Goal: Information Seeking & Learning: Find specific page/section

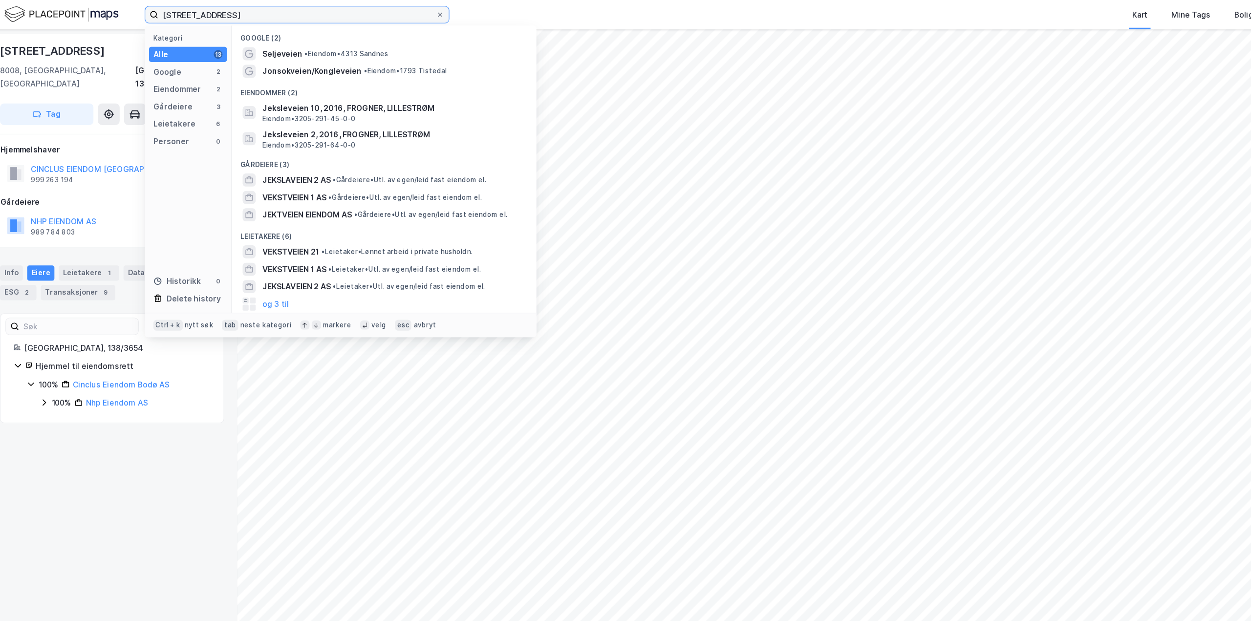
type input "[STREET_ADDRESS]"
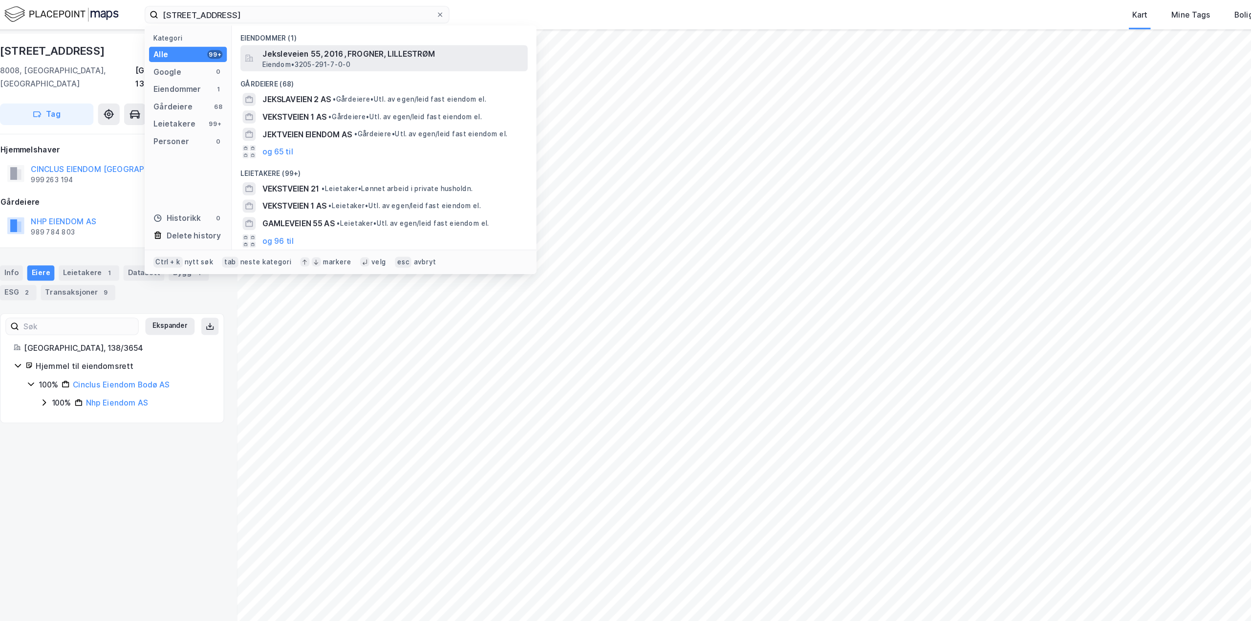
click at [277, 53] on span "Jeksleveien 55, 2016, FROGNER, LILLESTRØM" at bounding box center [364, 49] width 234 height 12
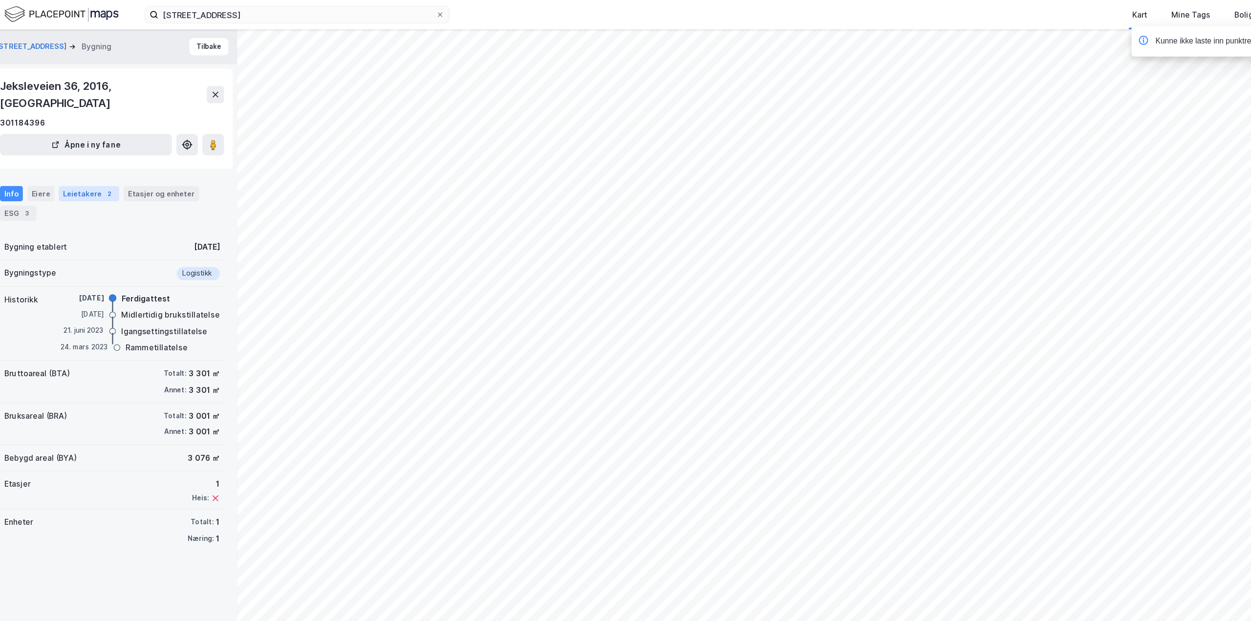
click at [85, 167] on div "Leietakere 2" at bounding box center [91, 174] width 54 height 14
